Goal: Task Accomplishment & Management: Complete application form

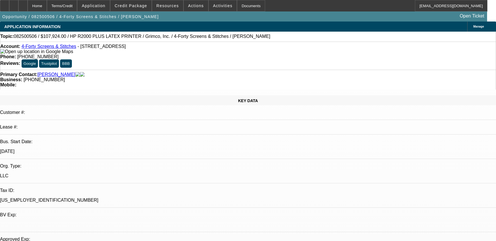
select select "0"
select select "6"
select select "0"
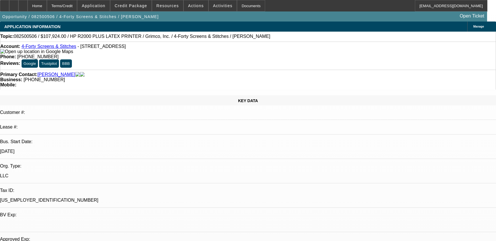
select select "0"
select select "6"
select select "0"
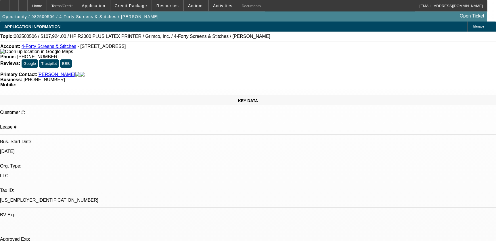
select select "0"
select select "6"
select select "0"
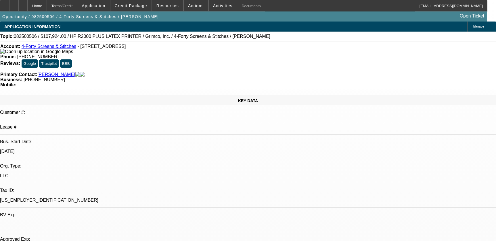
select select "6"
drag, startPoint x: 183, startPoint y: 46, endPoint x: 207, endPoint y: 45, distance: 24.2
click at [211, 54] on div "Phone: [PHONE_NUMBER]" at bounding box center [247, 56] width 495 height 5
drag, startPoint x: 207, startPoint y: 45, endPoint x: 203, endPoint y: 47, distance: 4.5
copy span "[PHONE_NUMBER]"
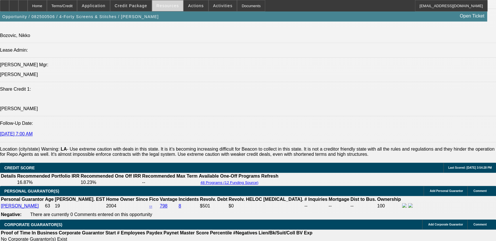
scroll to position [653, 0]
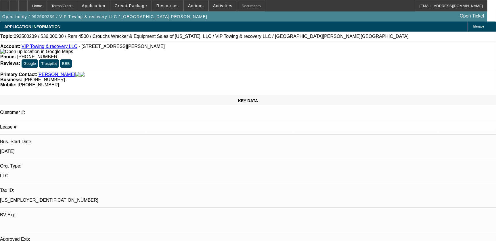
select select "0.2"
select select "0"
select select "0.1"
select select "4"
select select "0.2"
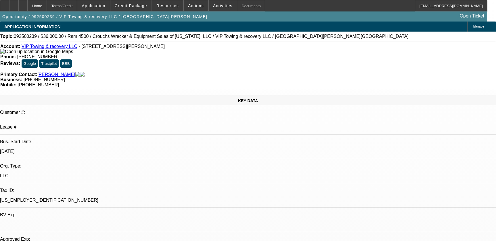
select select "0"
select select "0.1"
select select "4"
select select "0"
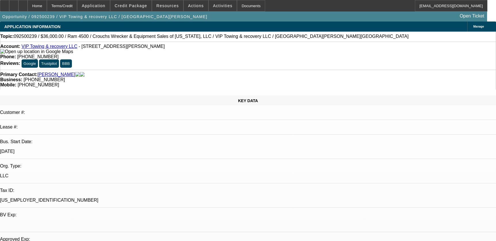
select select "0.1"
select select "4"
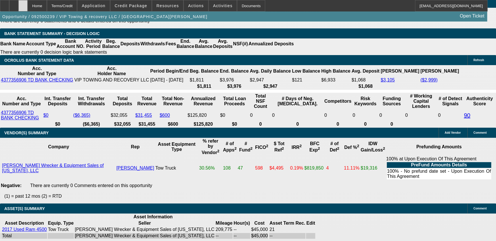
click at [28, 9] on div at bounding box center [22, 5] width 9 height 11
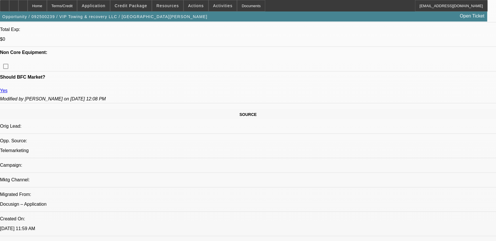
select select "0"
select select "2"
select select "0.1"
select select "0.2"
select select "0"
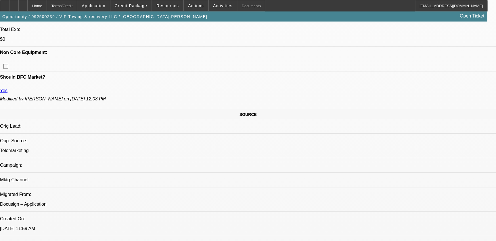
select select "0.1"
select select "0.2"
select select "0"
select select "0.1"
select select "0"
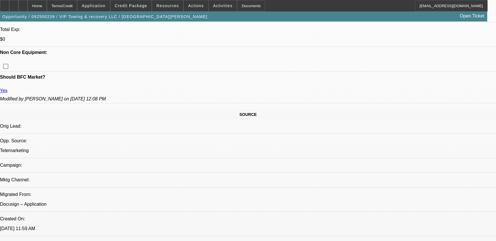
select select "0"
select select "0.1"
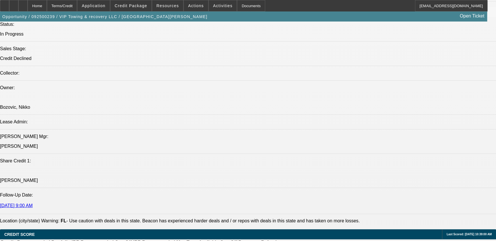
select select "1"
select select "2"
select select "4"
select select "1"
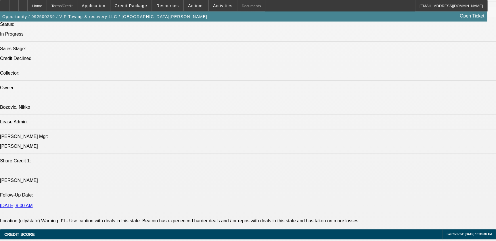
select select "4"
select select "1"
select select "4"
select select "1"
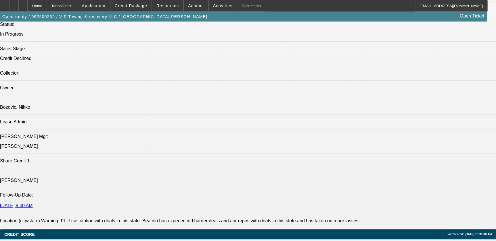
select select "1"
select select "4"
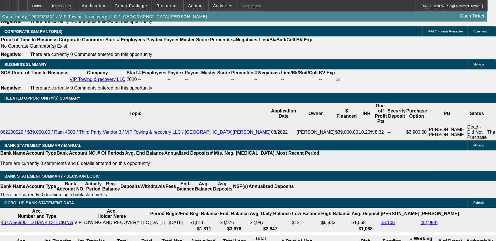
scroll to position [1007, 0]
